Goal: Book appointment/travel/reservation

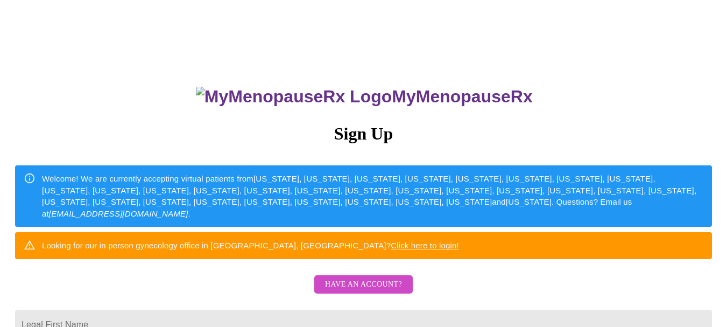
click at [389, 291] on span "Have an account?" at bounding box center [363, 284] width 77 height 13
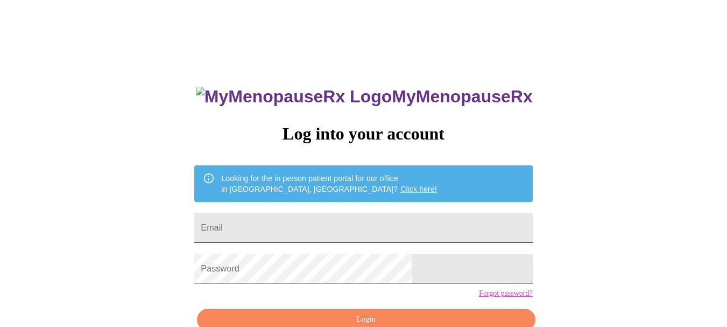
click at [365, 223] on input "Email" at bounding box center [363, 228] width 338 height 30
type input "rxmom96@gmail.com"
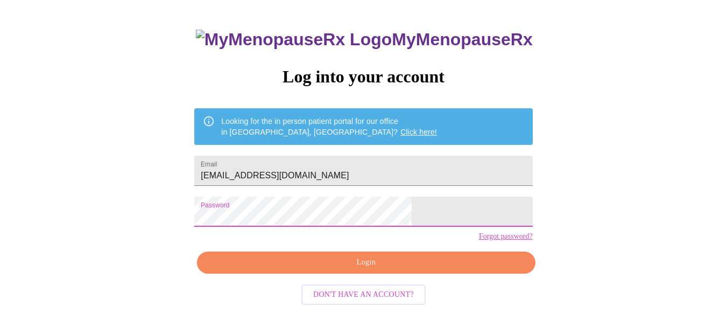
scroll to position [60, 0]
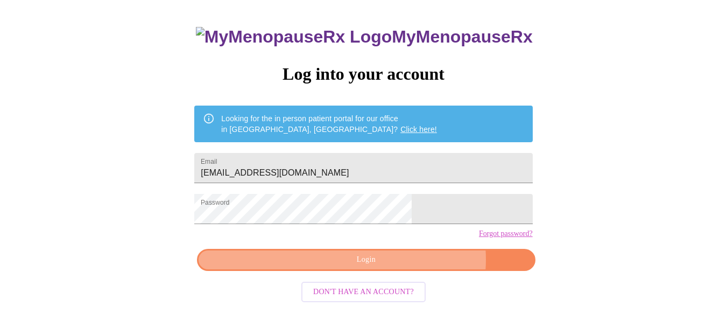
click at [403, 267] on span "Login" at bounding box center [365, 259] width 313 height 13
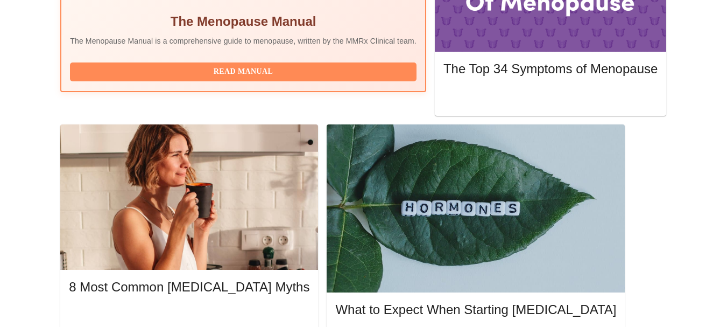
scroll to position [454, 0]
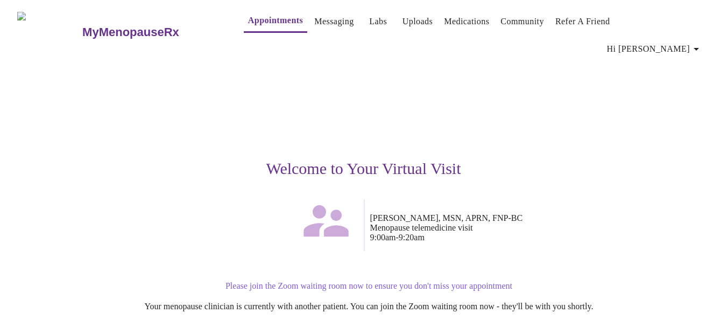
click at [450, 281] on p "Please join the Zoom waiting room now to ensure you don't miss your appointment" at bounding box center [369, 286] width 653 height 10
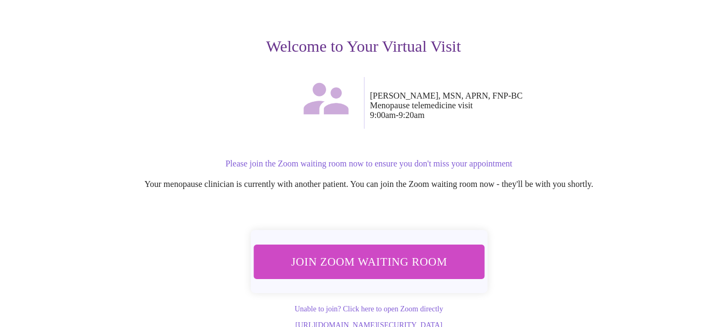
scroll to position [123, 0]
click at [426, 251] on span "Join Zoom Waiting Room" at bounding box center [369, 261] width 202 height 20
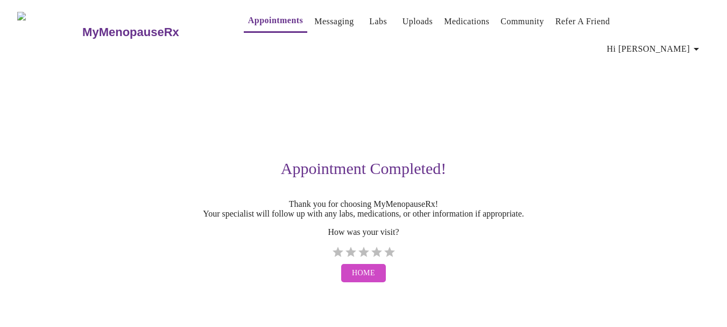
scroll to position [0, 0]
click at [395, 246] on label "5 Stars" at bounding box center [393, 252] width 13 height 13
click at [335, 256] on input "5 Stars" at bounding box center [335, 256] width 1 height 1
radio input "true"
click at [698, 288] on div "MyMenopauseRx Appointments Messaging Labs Uploads Medications Community Refer a…" at bounding box center [367, 145] width 727 height 283
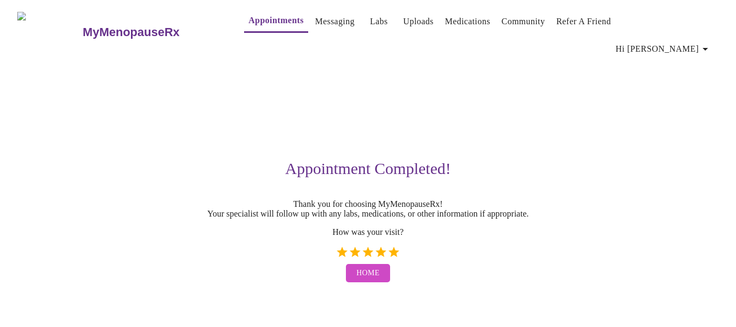
click at [366, 268] on span "Home" at bounding box center [367, 273] width 23 height 13
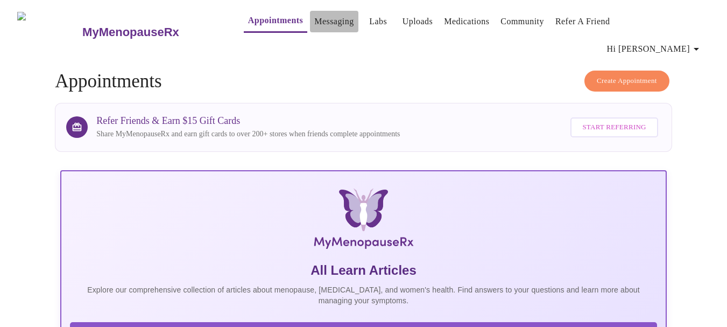
click at [314, 23] on link "Messaging" at bounding box center [333, 21] width 39 height 15
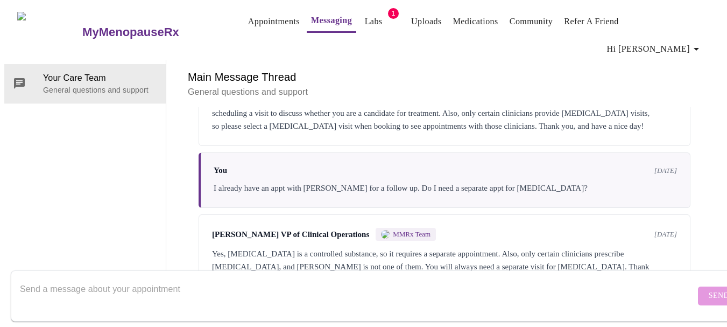
click at [365, 27] on link "Labs" at bounding box center [374, 21] width 18 height 15
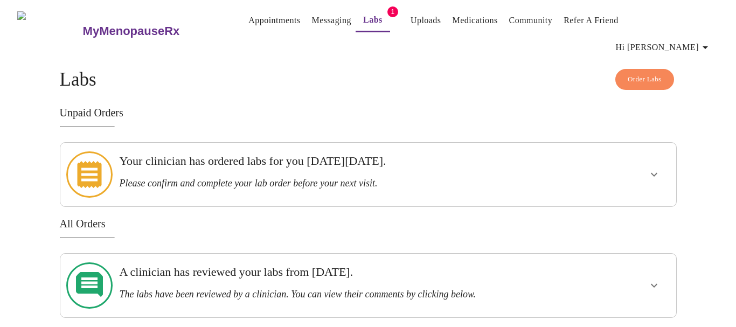
click at [289, 178] on h3 "Please confirm and complete your lab order before your next visit." at bounding box center [338, 183] width 438 height 11
click at [645, 162] on button "show more" at bounding box center [654, 175] width 26 height 26
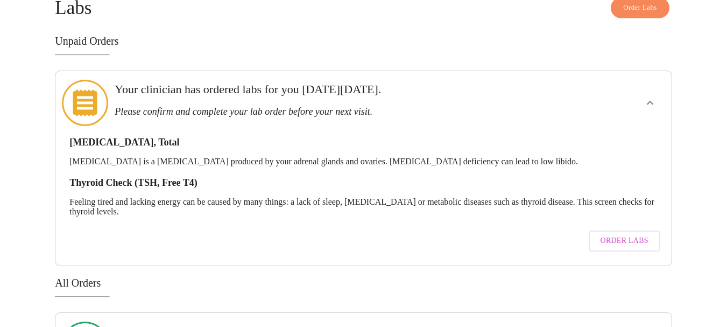
scroll to position [108, 0]
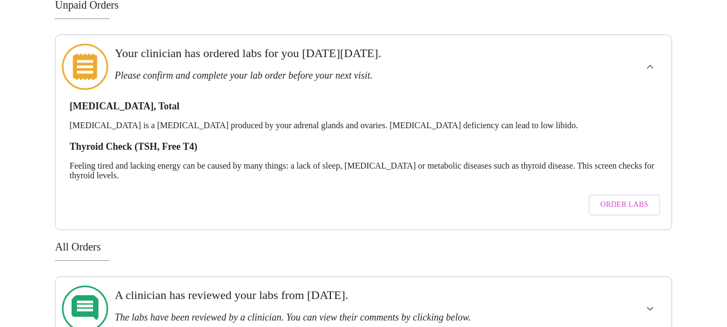
click at [617, 198] on span "Order Labs" at bounding box center [625, 204] width 48 height 13
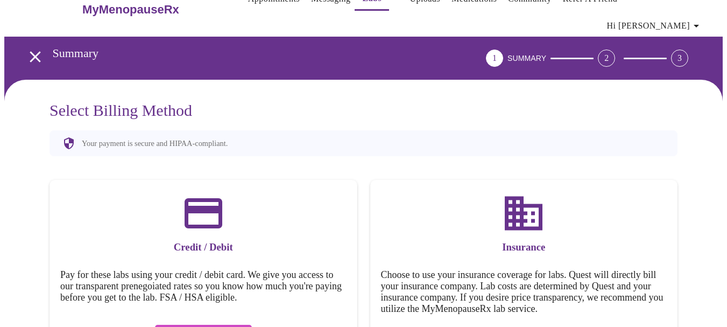
scroll to position [67, 0]
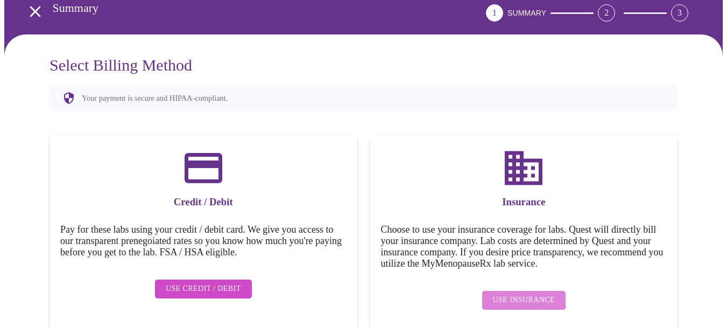
click at [523, 293] on span "Use Insurance" at bounding box center [524, 299] width 62 height 13
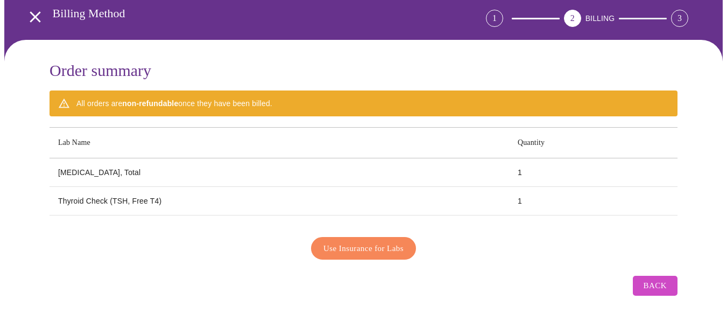
scroll to position [39, 0]
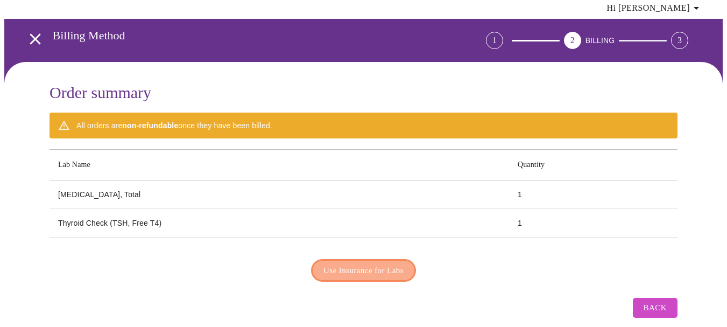
click at [366, 263] on span "Use Insurance for Labs" at bounding box center [364, 270] width 80 height 14
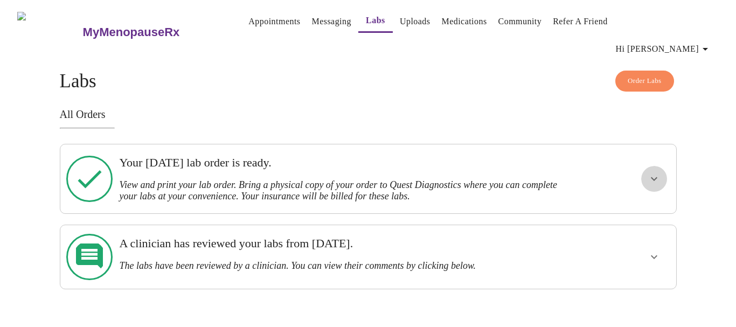
click at [650, 172] on icon "show more" at bounding box center [653, 178] width 13 height 13
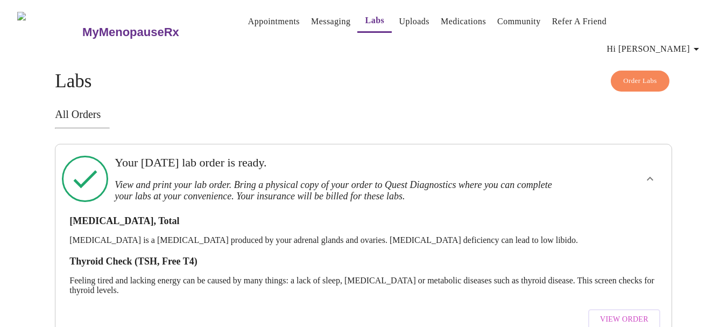
click at [629, 313] on span "View Order" at bounding box center [624, 319] width 48 height 13
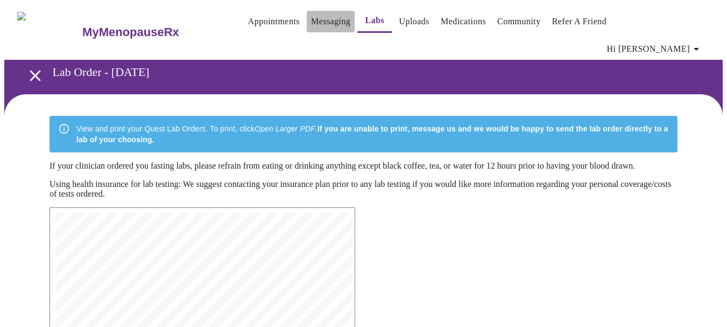
click at [312, 23] on link "Messaging" at bounding box center [330, 21] width 39 height 15
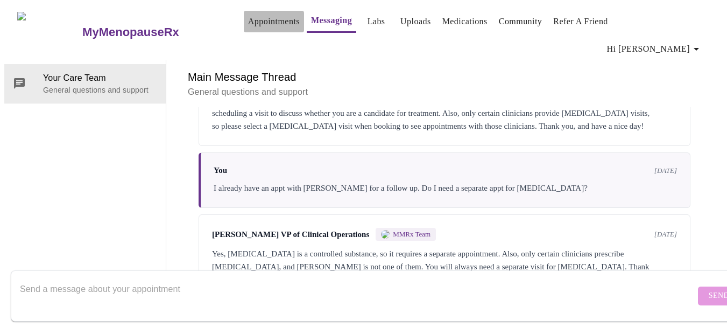
click at [260, 24] on link "Appointments" at bounding box center [274, 21] width 52 height 15
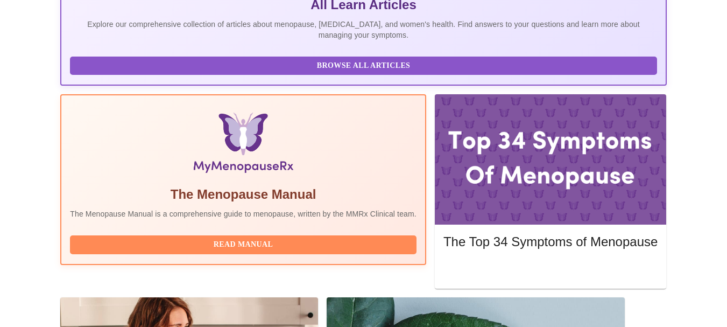
scroll to position [287, 0]
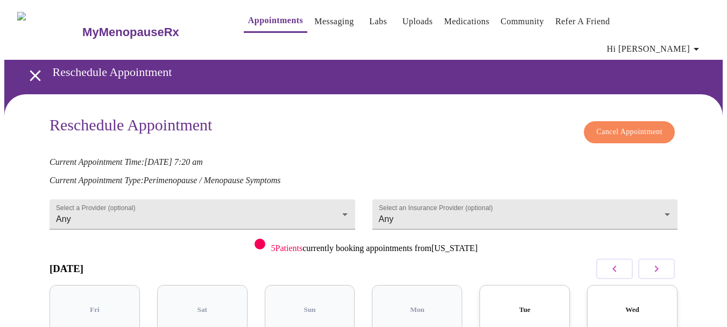
click at [623, 125] on span "Cancel Appointment" at bounding box center [630, 131] width 66 height 13
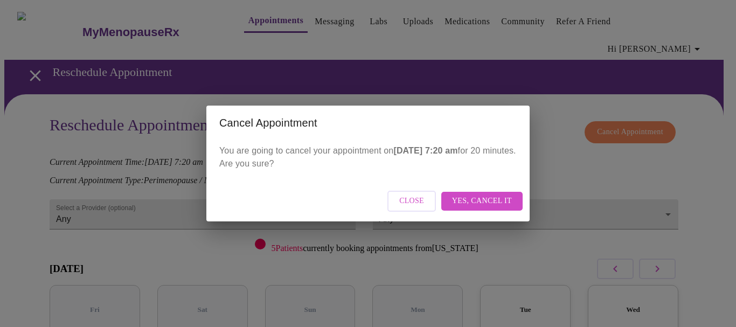
click at [466, 201] on span "Yes, cancel it" at bounding box center [482, 200] width 60 height 13
click at [466, 201] on span "Close" at bounding box center [458, 200] width 25 height 13
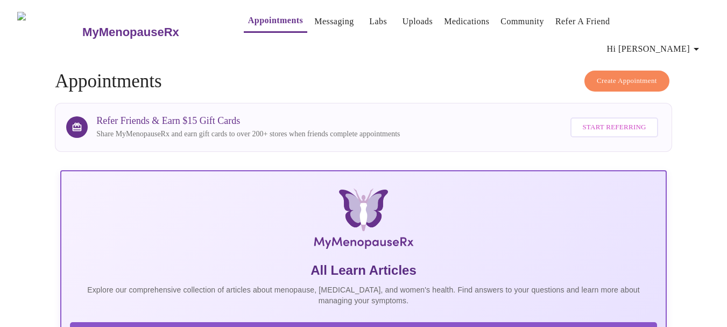
click at [260, 27] on link "Appointments" at bounding box center [275, 20] width 55 height 15
click at [261, 21] on link "Appointments" at bounding box center [275, 20] width 55 height 15
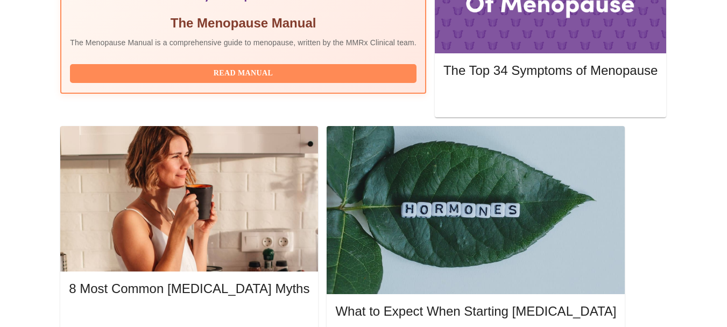
scroll to position [415, 0]
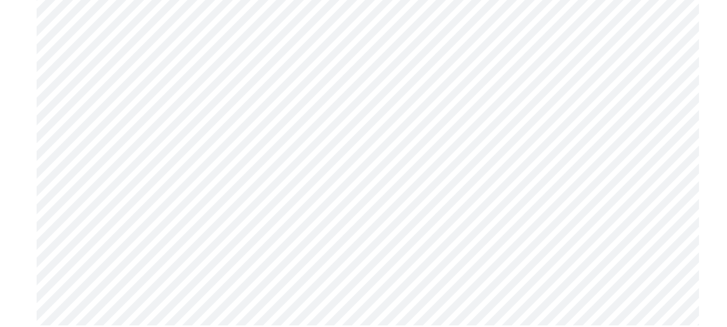
scroll to position [5404, 0]
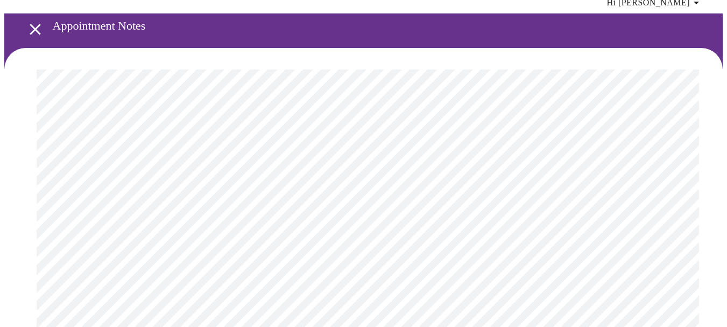
scroll to position [0, 0]
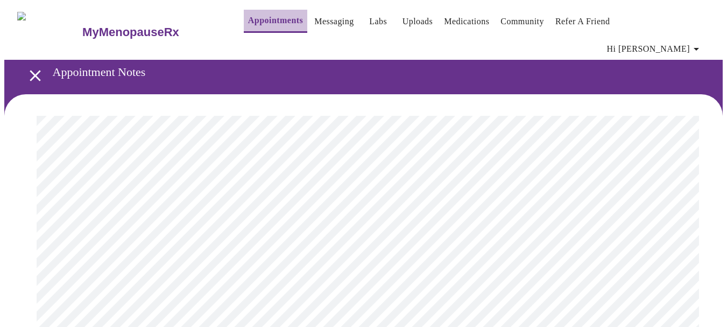
click at [248, 24] on link "Appointments" at bounding box center [275, 20] width 55 height 15
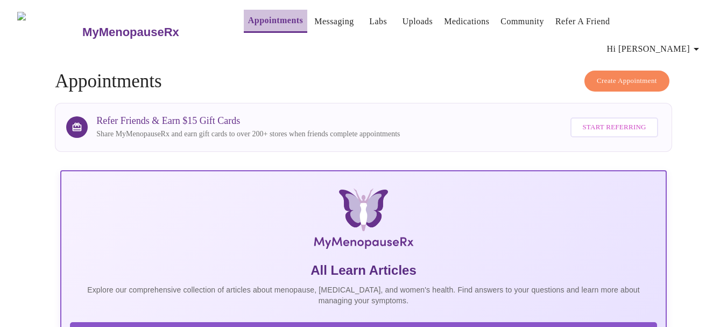
click at [248, 24] on link "Appointments" at bounding box center [275, 20] width 55 height 15
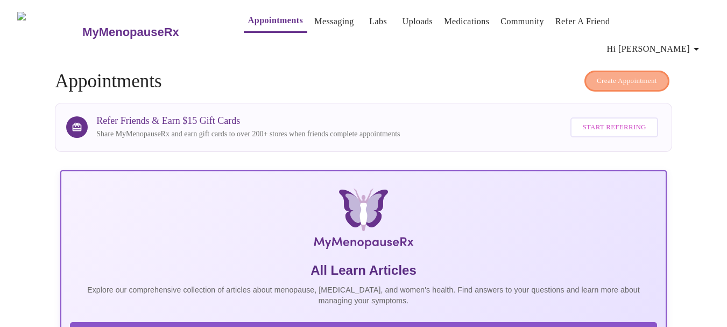
click at [597, 75] on span "Create Appointment" at bounding box center [627, 81] width 60 height 12
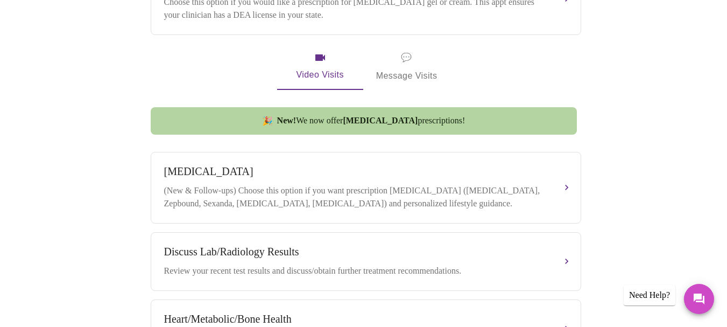
scroll to position [445, 0]
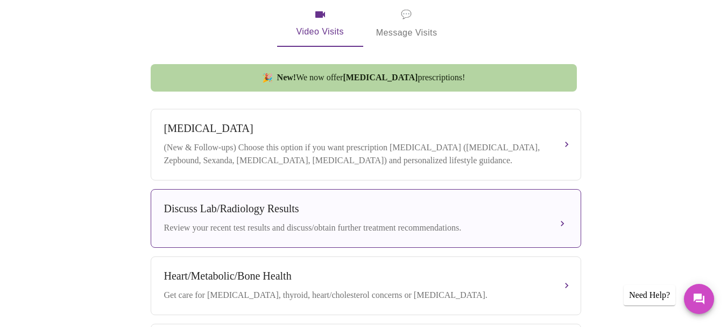
click at [560, 208] on button "Discuss Lab/Radiology Results Review your recent test results and discuss/obtai…" at bounding box center [366, 218] width 431 height 59
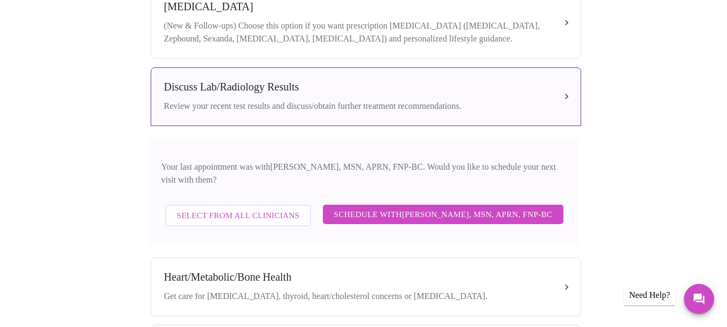
scroll to position [646, 0]
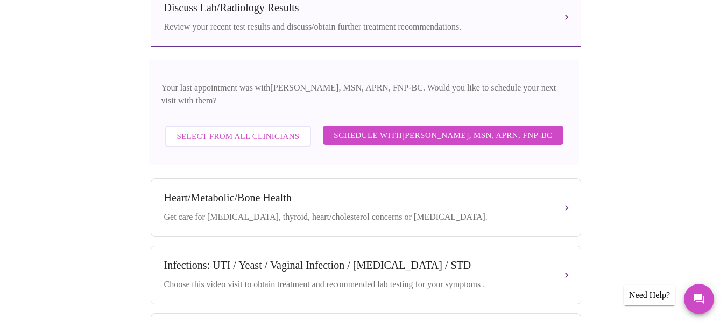
click at [515, 128] on span "Schedule with [PERSON_NAME], MSN, APRN, FNP-BC" at bounding box center [443, 135] width 219 height 14
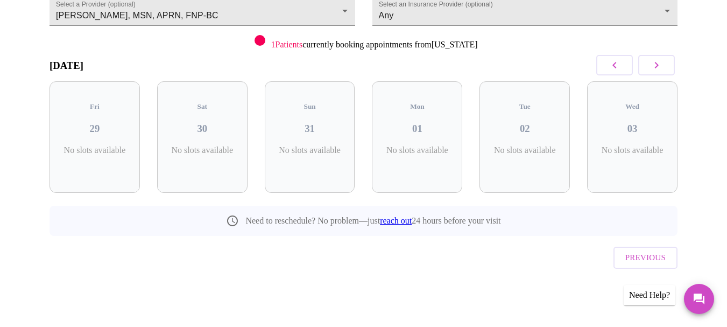
scroll to position [96, 0]
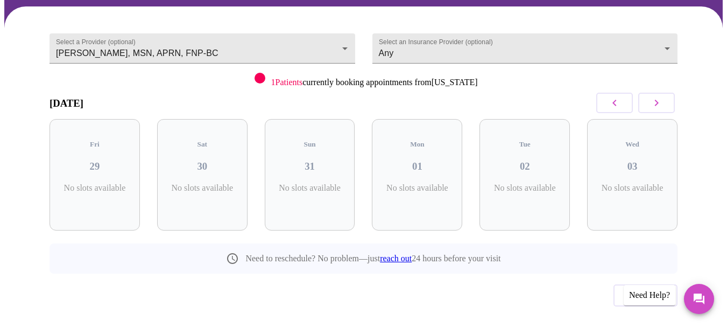
click at [663, 96] on icon "button" at bounding box center [656, 102] width 13 height 13
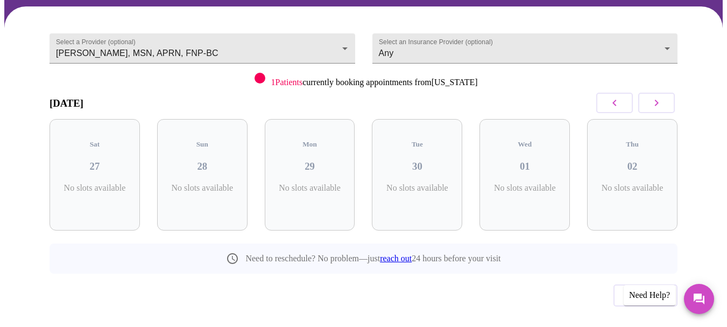
click at [663, 96] on icon "button" at bounding box center [656, 102] width 13 height 13
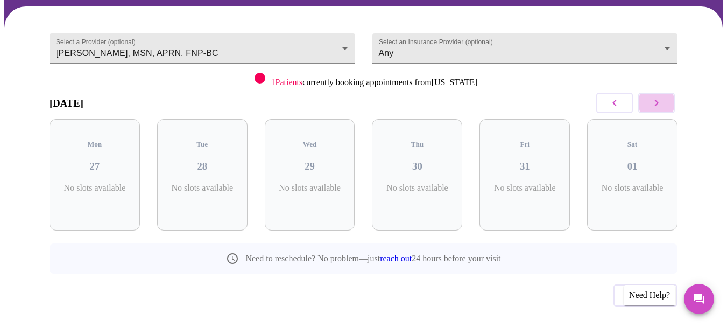
click at [663, 96] on icon "button" at bounding box center [656, 102] width 13 height 13
click at [618, 96] on icon "button" at bounding box center [614, 102] width 13 height 13
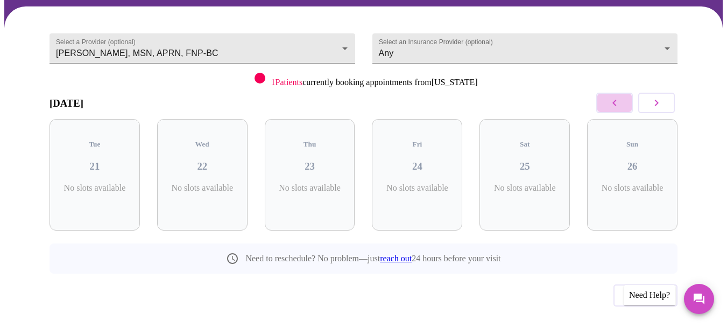
click at [618, 96] on icon "button" at bounding box center [614, 102] width 13 height 13
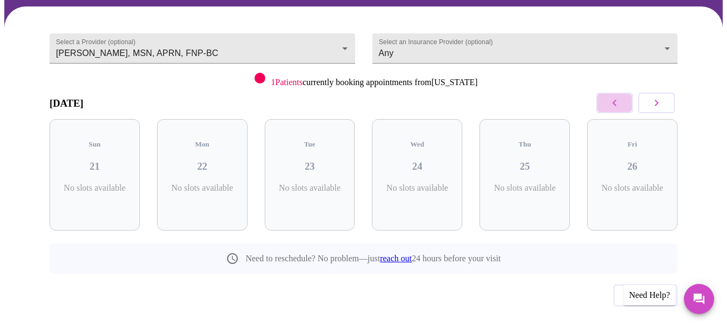
click at [618, 96] on icon "button" at bounding box center [614, 102] width 13 height 13
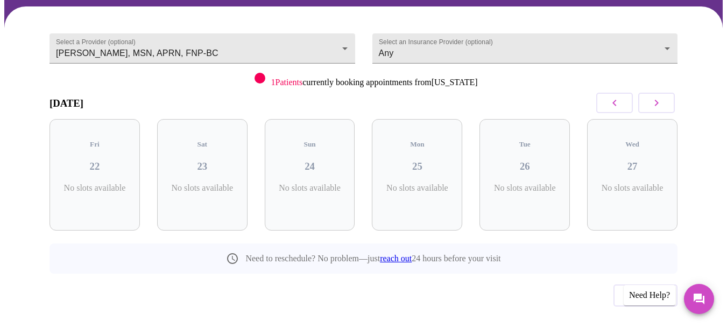
click at [618, 96] on icon "button" at bounding box center [614, 102] width 13 height 13
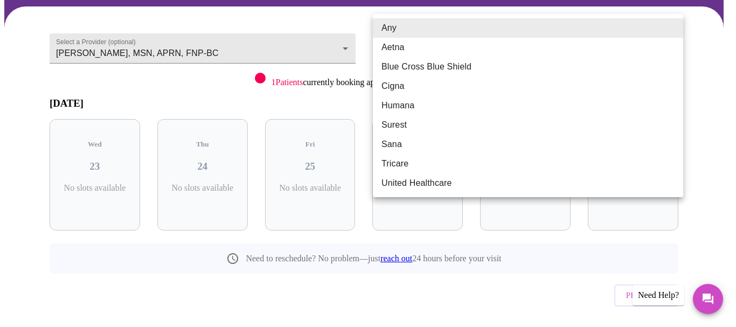
click at [670, 26] on body "MyMenopauseRx Appointments Messaging Labs Uploads Medications Community Refer a…" at bounding box center [367, 134] width 727 height 452
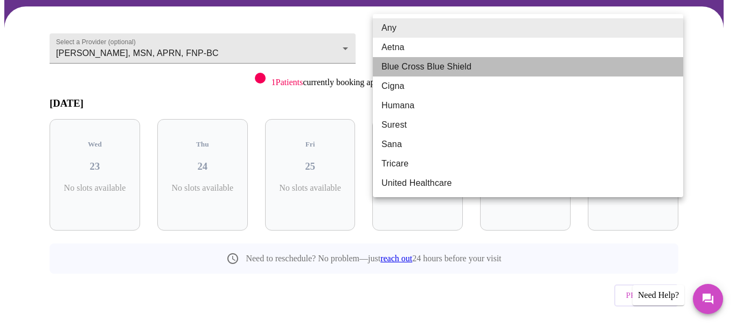
click at [516, 64] on li "Blue Cross Blue Shield" at bounding box center [528, 66] width 310 height 19
type input "Blue Cross Blue Shield"
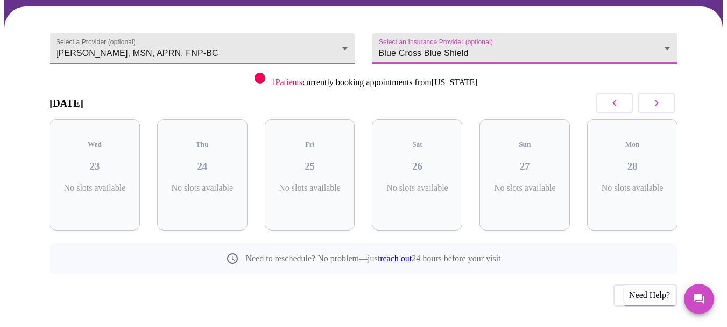
click at [620, 96] on icon "button" at bounding box center [614, 102] width 13 height 13
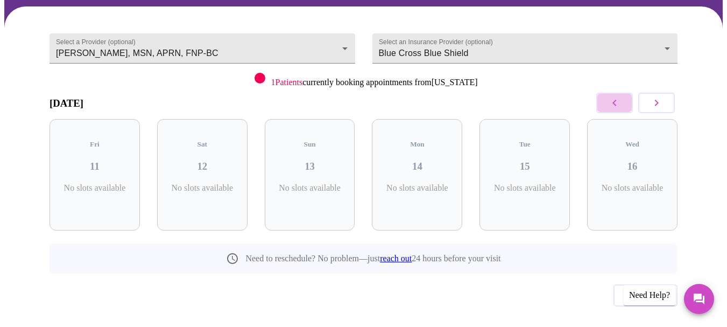
click at [620, 96] on icon "button" at bounding box center [614, 102] width 13 height 13
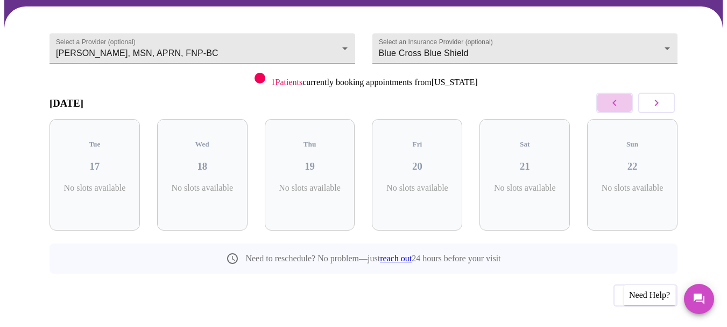
click at [620, 96] on icon "button" at bounding box center [614, 102] width 13 height 13
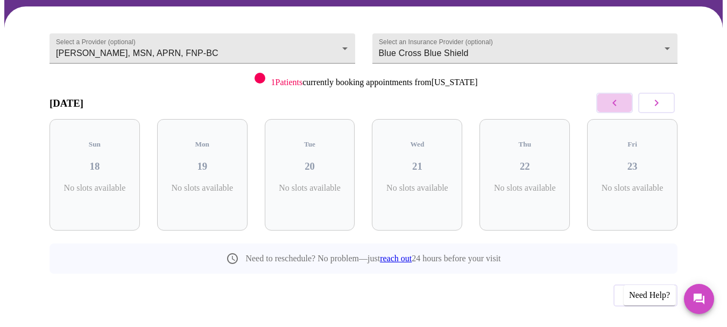
click at [620, 96] on icon "button" at bounding box center [614, 102] width 13 height 13
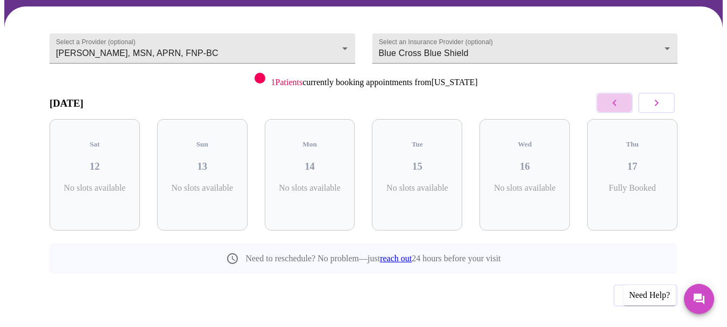
click at [620, 96] on icon "button" at bounding box center [614, 102] width 13 height 13
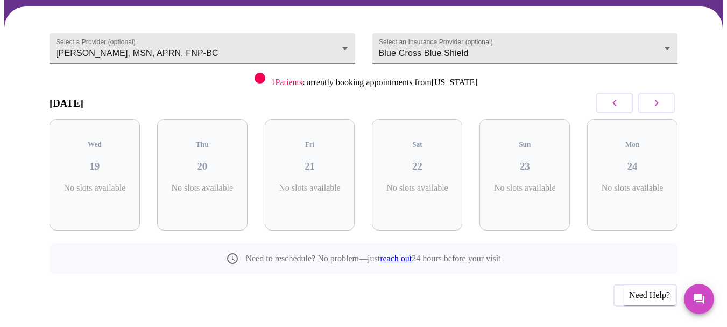
click at [620, 96] on icon "button" at bounding box center [614, 102] width 13 height 13
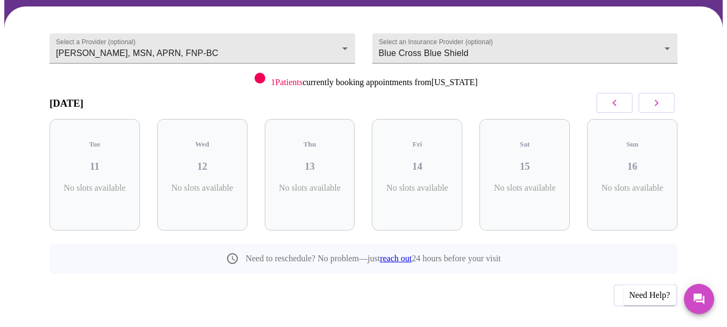
click at [620, 96] on icon "button" at bounding box center [614, 102] width 13 height 13
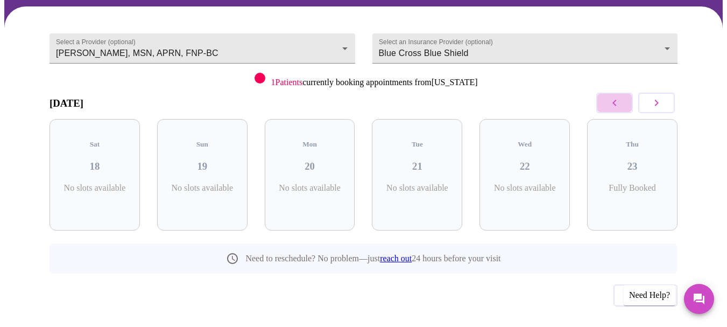
click at [620, 96] on icon "button" at bounding box center [614, 102] width 13 height 13
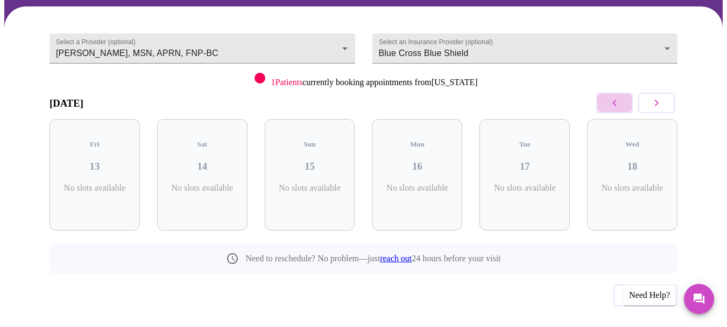
click at [620, 96] on icon "button" at bounding box center [614, 102] width 13 height 13
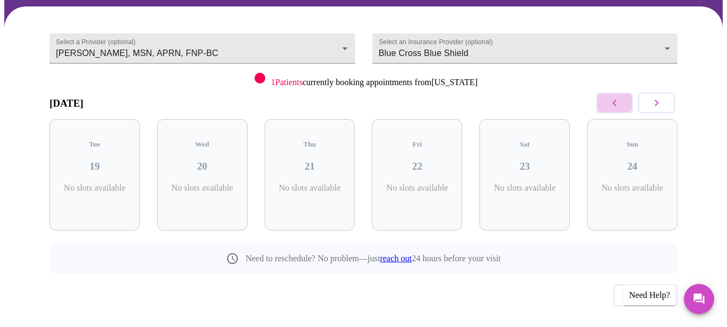
click at [620, 96] on icon "button" at bounding box center [614, 102] width 13 height 13
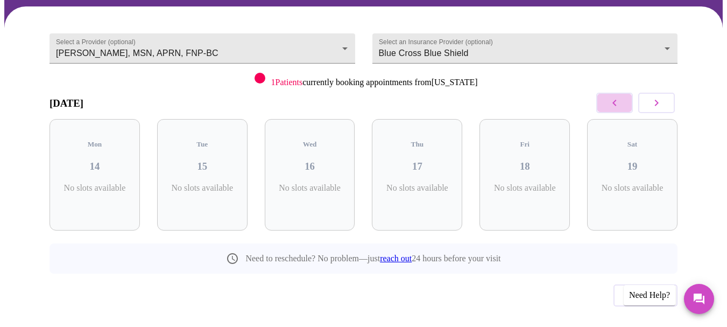
click at [620, 96] on icon "button" at bounding box center [614, 102] width 13 height 13
click at [660, 96] on icon "button" at bounding box center [656, 102] width 13 height 13
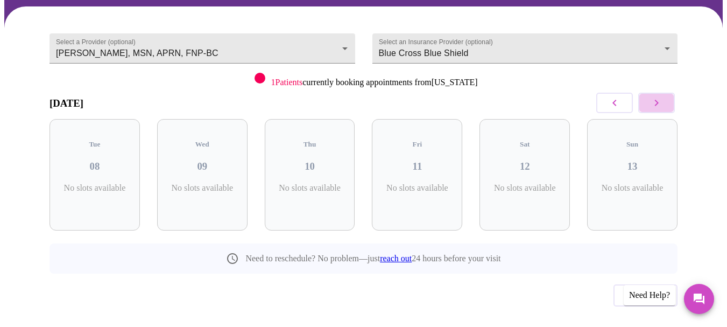
click at [660, 96] on icon "button" at bounding box center [656, 102] width 13 height 13
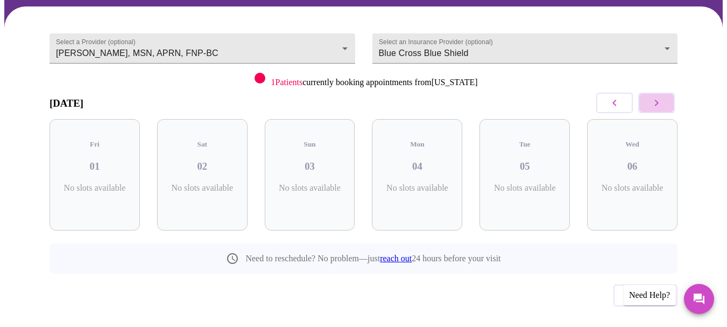
click at [660, 96] on icon "button" at bounding box center [656, 102] width 13 height 13
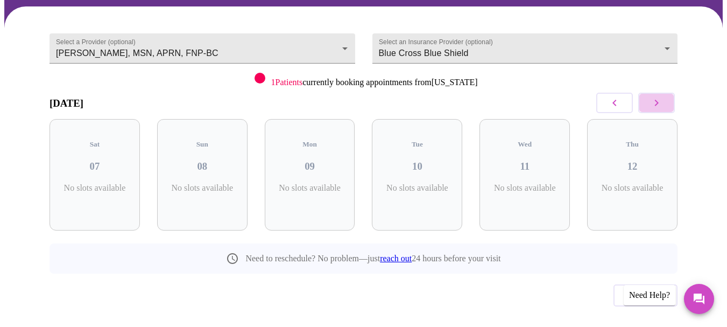
click at [660, 96] on icon "button" at bounding box center [656, 102] width 13 height 13
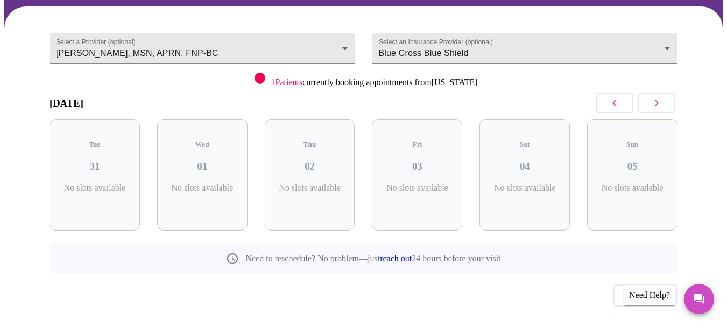
click at [660, 96] on icon "button" at bounding box center [656, 102] width 13 height 13
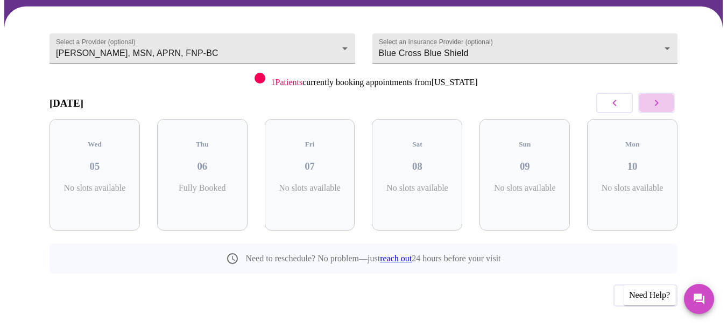
click at [660, 96] on icon "button" at bounding box center [656, 102] width 13 height 13
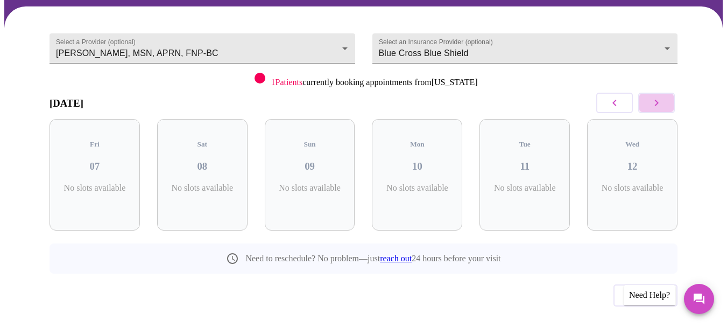
click at [660, 96] on icon "button" at bounding box center [656, 102] width 13 height 13
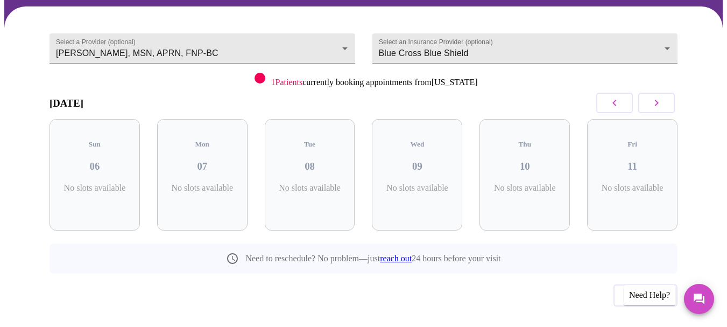
click at [660, 96] on icon "button" at bounding box center [656, 102] width 13 height 13
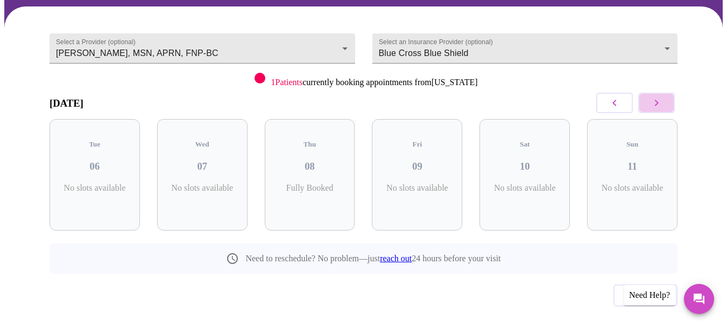
click at [660, 96] on icon "button" at bounding box center [656, 102] width 13 height 13
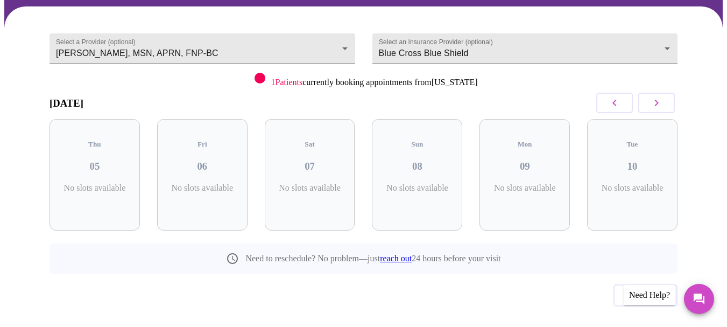
click at [660, 96] on icon "button" at bounding box center [656, 102] width 13 height 13
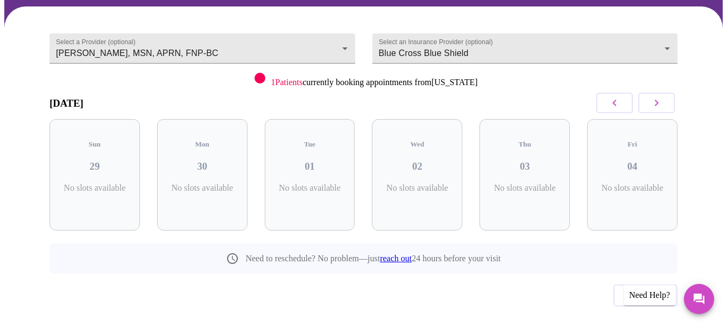
click at [660, 96] on icon "button" at bounding box center [656, 102] width 13 height 13
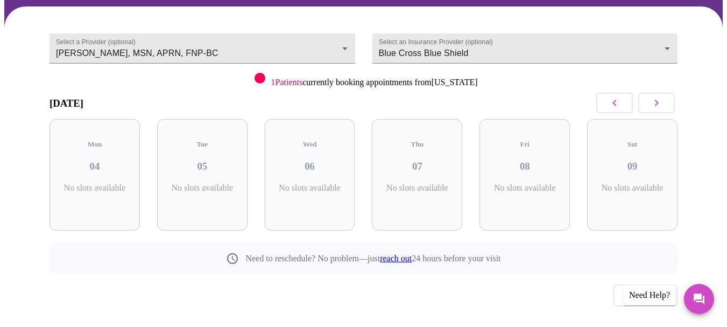
click at [660, 96] on icon "button" at bounding box center [656, 102] width 13 height 13
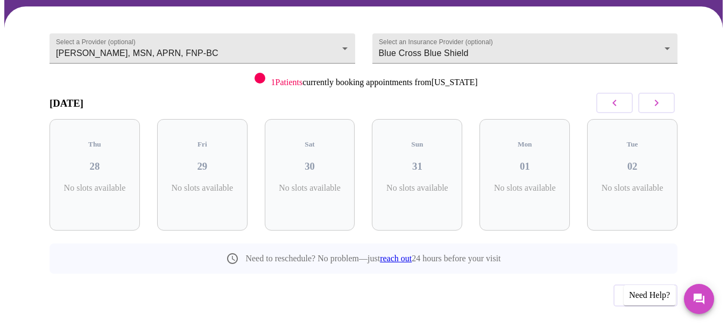
click at [660, 96] on icon "button" at bounding box center [656, 102] width 13 height 13
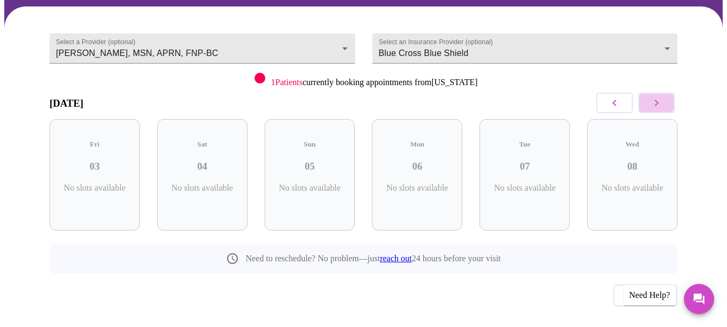
click at [660, 96] on icon "button" at bounding box center [656, 102] width 13 height 13
click at [658, 288] on span "Previous" at bounding box center [646, 295] width 40 height 14
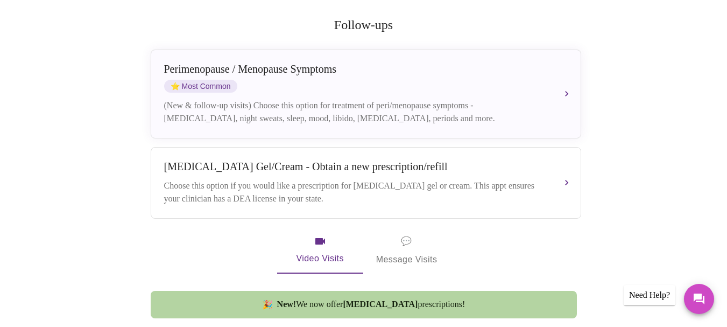
scroll to position [262, 0]
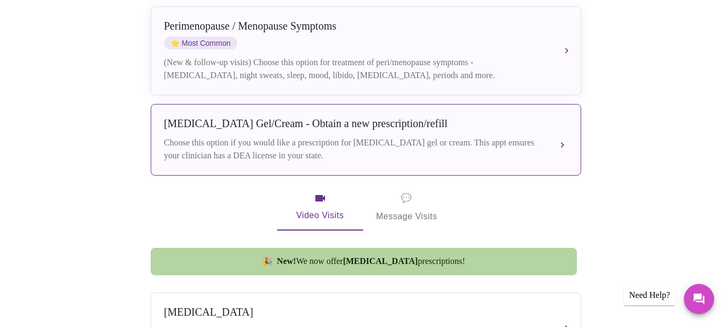
click at [560, 117] on div "[MEDICAL_DATA] Gel/Cream - Obtain a new prescription/refill Choose this option …" at bounding box center [366, 139] width 404 height 45
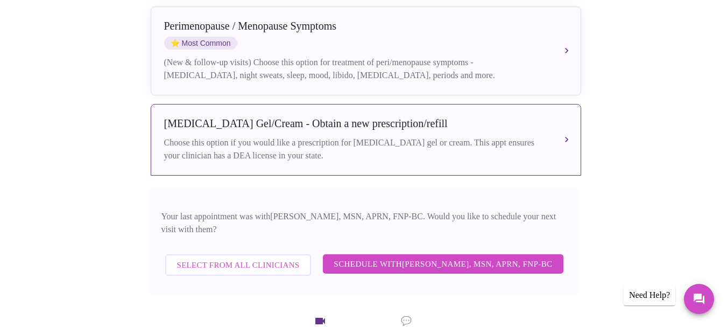
click at [508, 257] on span "Schedule with [PERSON_NAME], MSN, APRN, FNP-BC" at bounding box center [443, 264] width 219 height 14
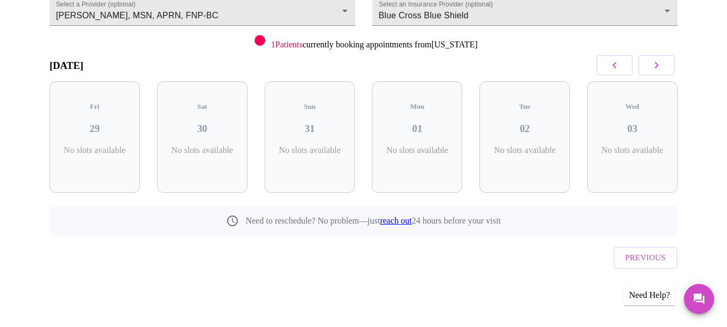
scroll to position [96, 0]
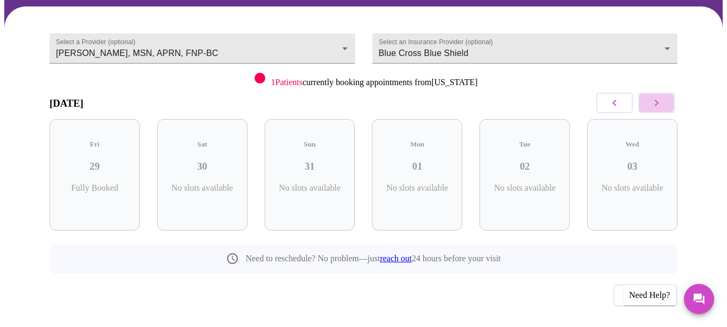
click at [659, 96] on icon "button" at bounding box center [656, 102] width 13 height 13
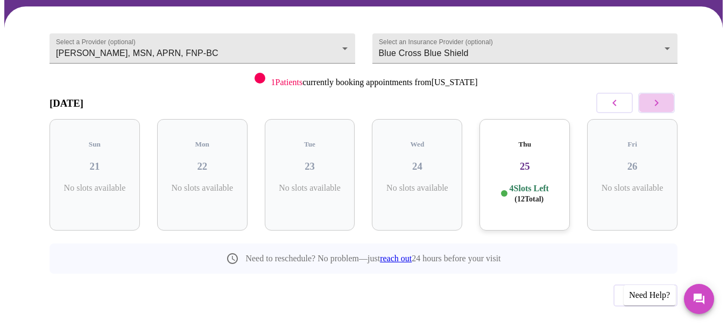
click at [659, 96] on icon "button" at bounding box center [656, 102] width 13 height 13
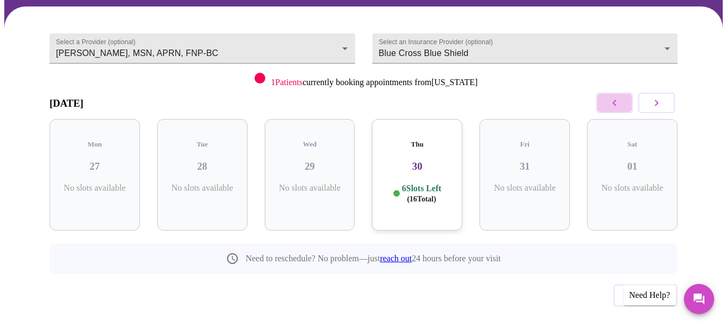
click at [617, 96] on icon "button" at bounding box center [614, 102] width 13 height 13
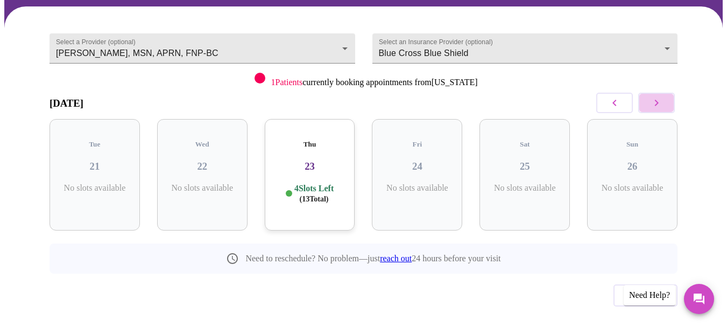
click at [661, 96] on icon "button" at bounding box center [656, 102] width 13 height 13
click at [419, 127] on div "Thu 30 6 Slots Left ( 16 Total)" at bounding box center [417, 174] width 90 height 111
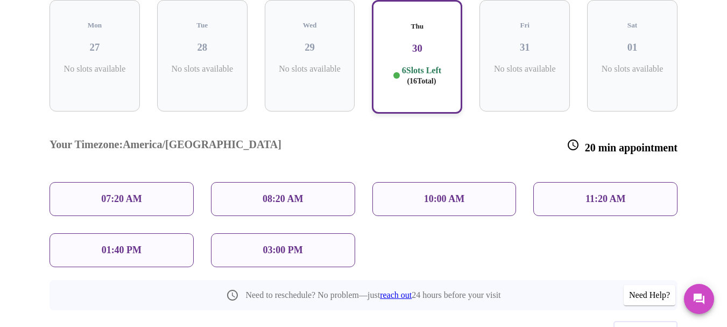
scroll to position [226, 0]
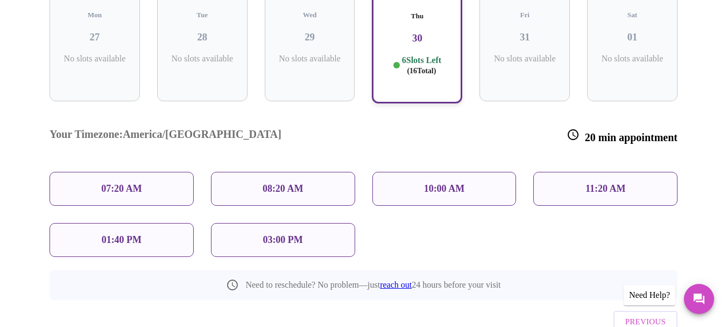
click at [311, 172] on div "08:20 AM" at bounding box center [283, 189] width 144 height 34
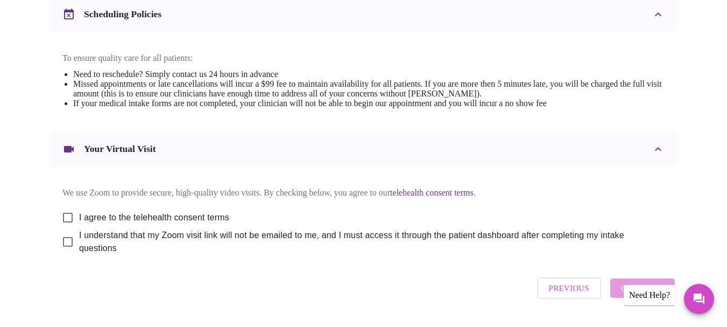
scroll to position [457, 0]
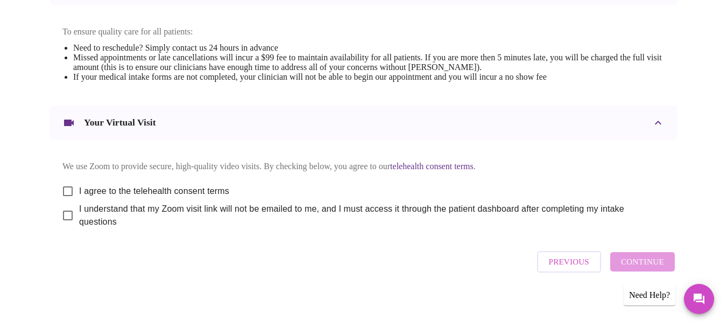
click at [60, 180] on input "I agree to the telehealth consent terms" at bounding box center [68, 191] width 23 height 23
checkbox input "true"
click at [61, 210] on input "I understand that my Zoom visit link will not be emailed to me, and I must acce…" at bounding box center [68, 215] width 23 height 23
checkbox input "true"
click at [656, 257] on span "Continue" at bounding box center [642, 262] width 43 height 14
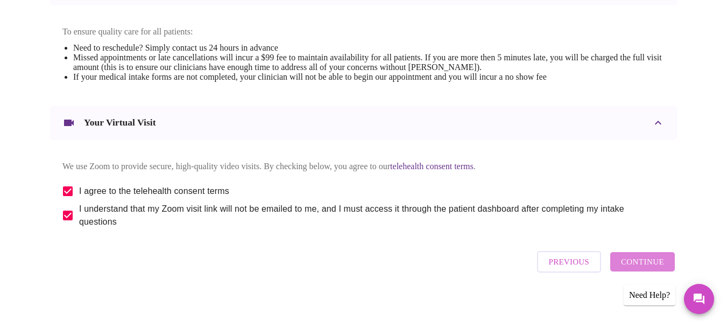
scroll to position [131, 0]
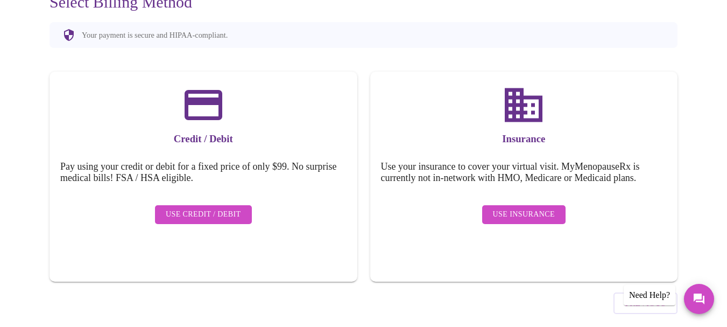
click at [501, 208] on span "Use Insurance" at bounding box center [524, 214] width 62 height 13
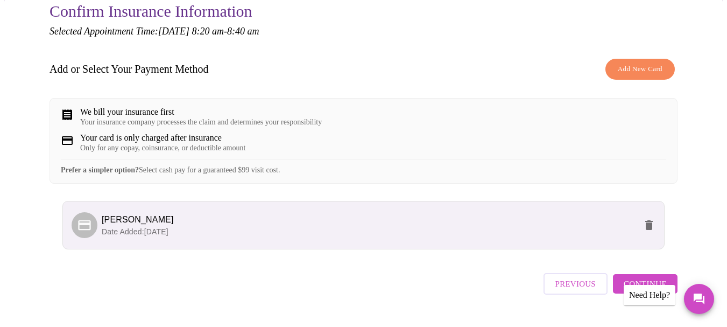
scroll to position [142, 0]
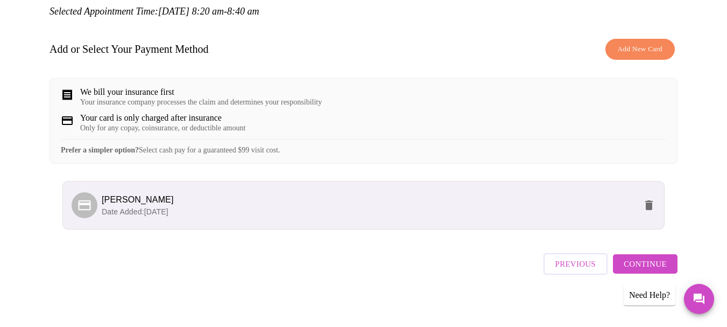
click at [655, 257] on span "Continue" at bounding box center [645, 264] width 43 height 14
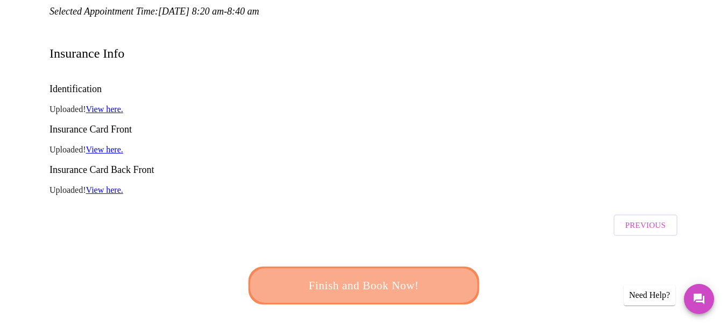
click at [432, 276] on span "Finish and Book Now!" at bounding box center [364, 286] width 200 height 20
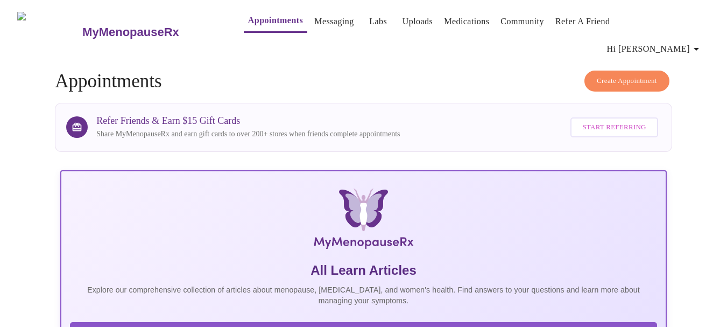
click at [690, 41] on span "Hi [PERSON_NAME]" at bounding box center [655, 48] width 96 height 15
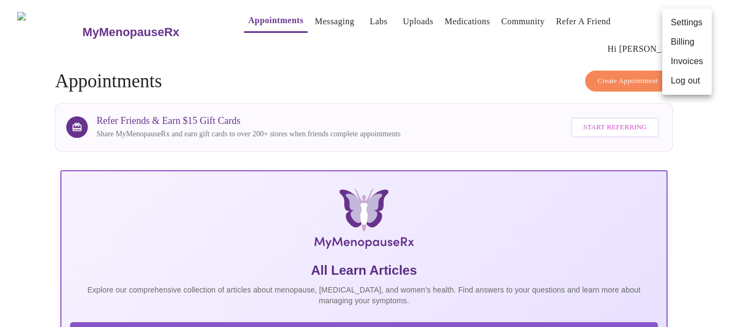
click at [685, 59] on li "Invoices" at bounding box center [687, 61] width 50 height 19
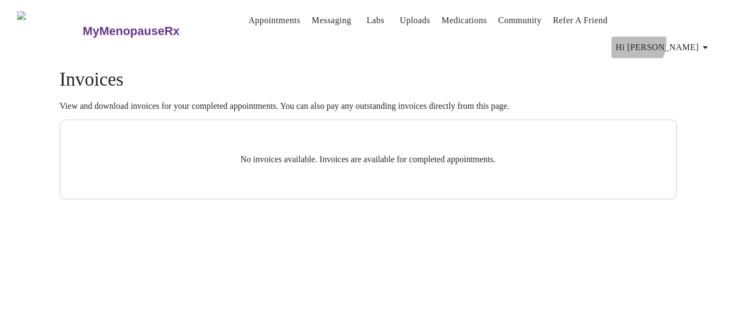
click at [690, 40] on span "Hi [PERSON_NAME]" at bounding box center [663, 47] width 96 height 15
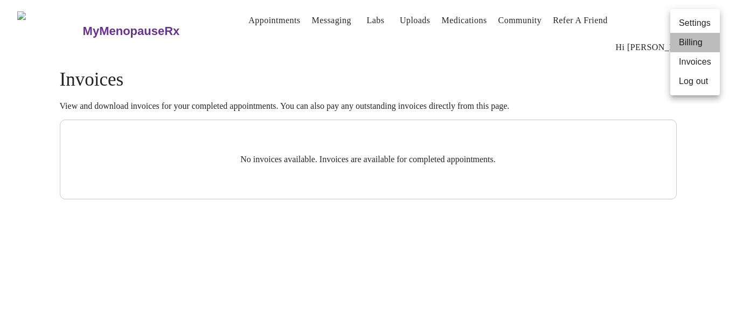
click at [681, 48] on li "Billing" at bounding box center [695, 42] width 50 height 19
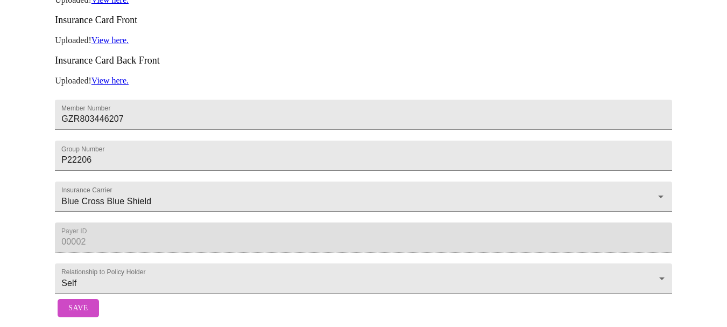
scroll to position [8, 0]
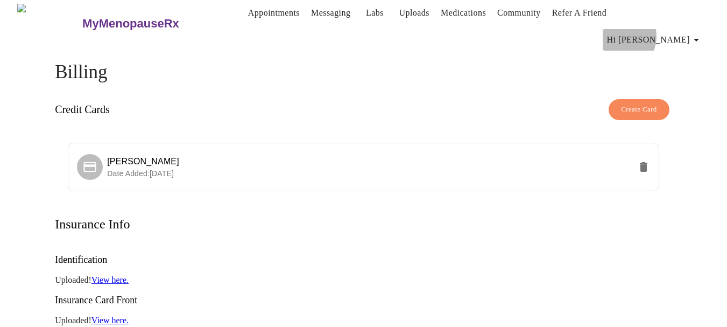
click at [674, 32] on span "Hi [PERSON_NAME]" at bounding box center [655, 39] width 96 height 15
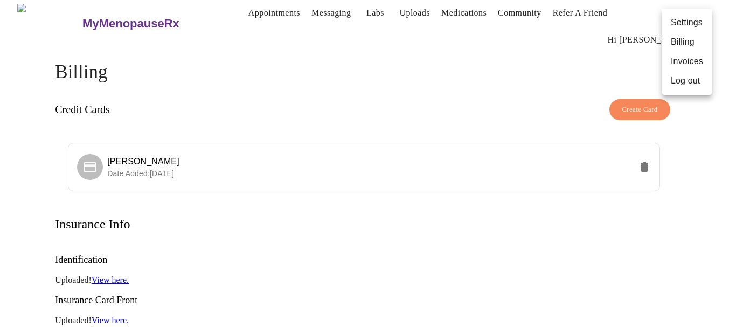
click at [551, 10] on div at bounding box center [368, 163] width 736 height 327
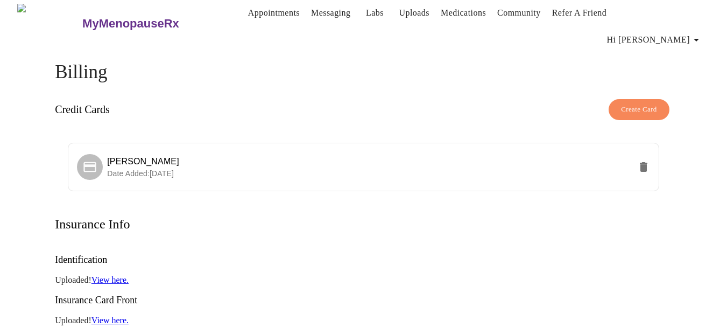
click at [552, 16] on link "Refer a Friend" at bounding box center [579, 12] width 55 height 15
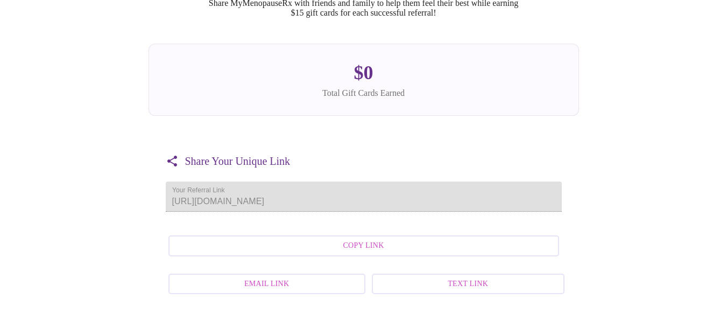
scroll to position [129, 0]
